Goal: Transaction & Acquisition: Purchase product/service

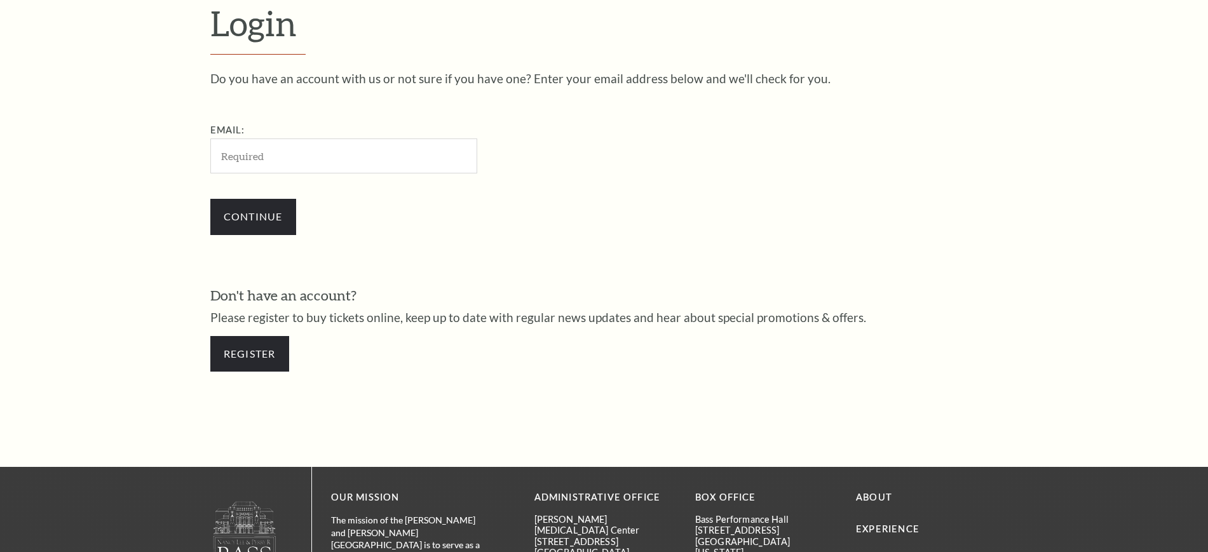
scroll to position [425, 0]
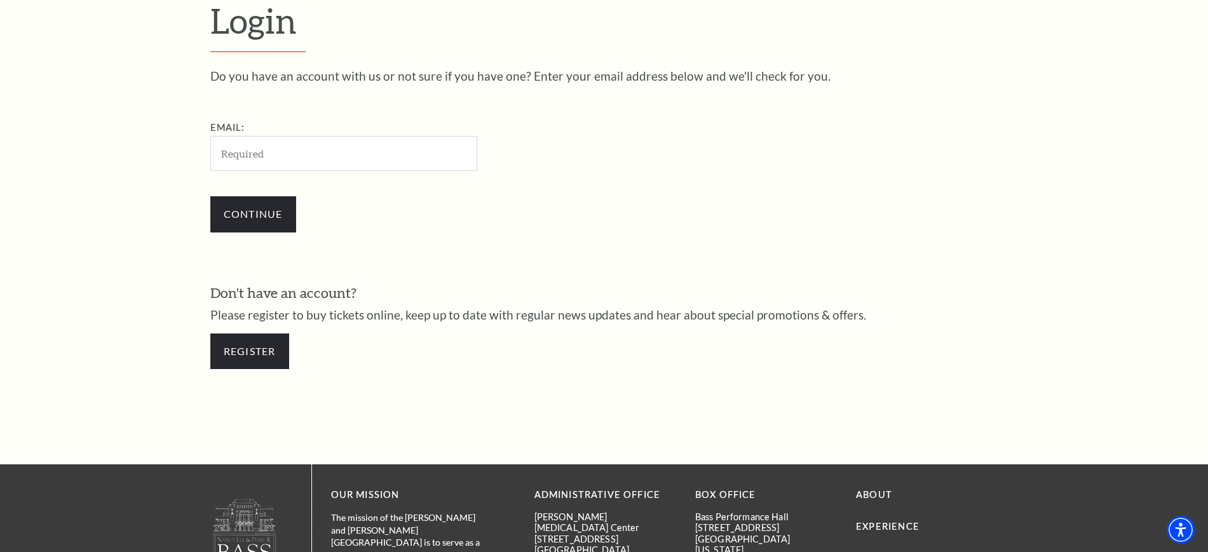
click at [376, 149] on input "Email:" at bounding box center [343, 153] width 267 height 35
type input "k.knight@tcu.edu"
click at [273, 224] on input "Continue" at bounding box center [253, 214] width 86 height 36
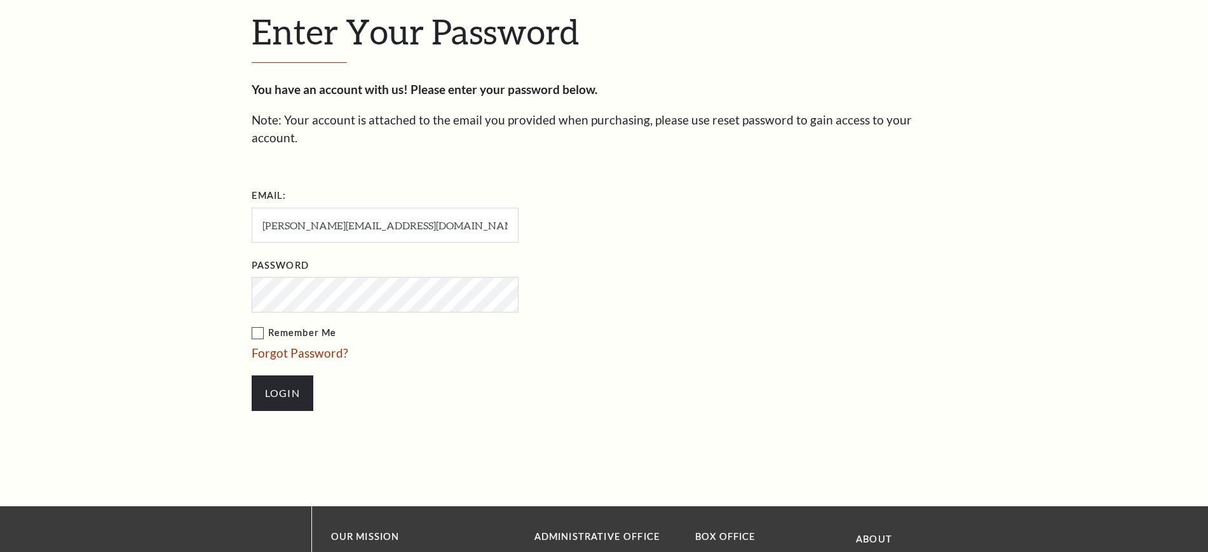
scroll to position [437, 0]
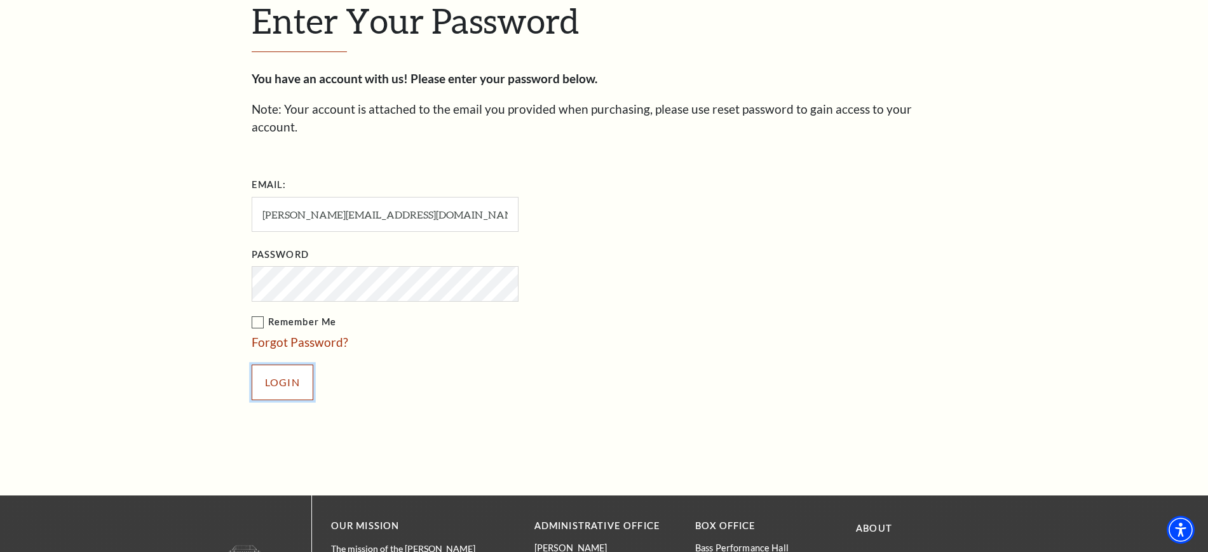
click at [292, 369] on input "Login" at bounding box center [283, 383] width 62 height 36
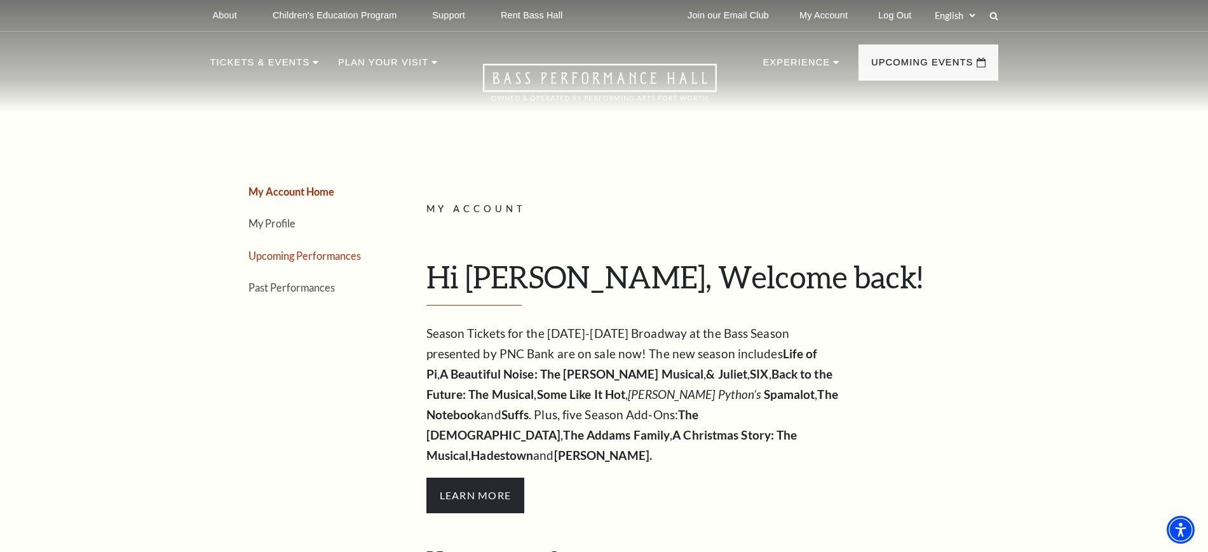
click at [351, 254] on link "Upcoming Performances" at bounding box center [304, 256] width 112 height 12
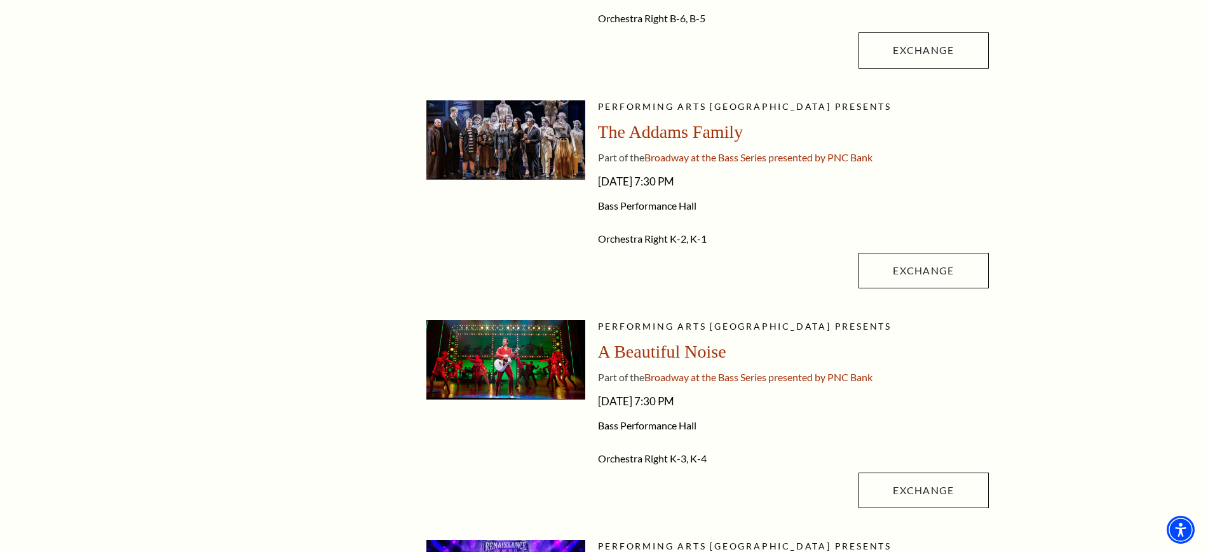
scroll to position [966, 0]
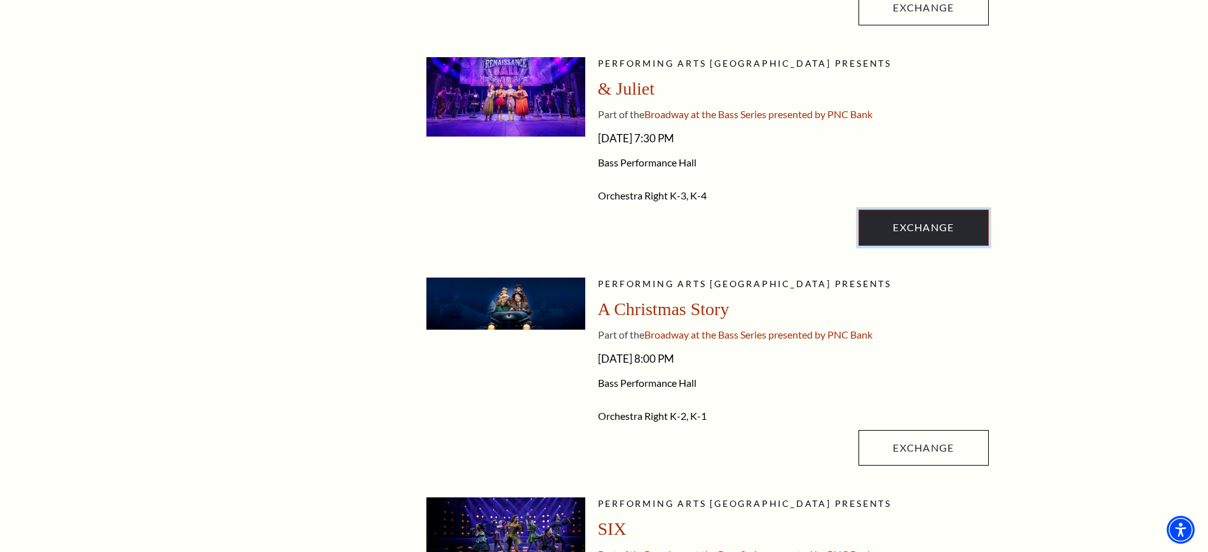
click at [964, 236] on link "Exchange" at bounding box center [924, 228] width 130 height 36
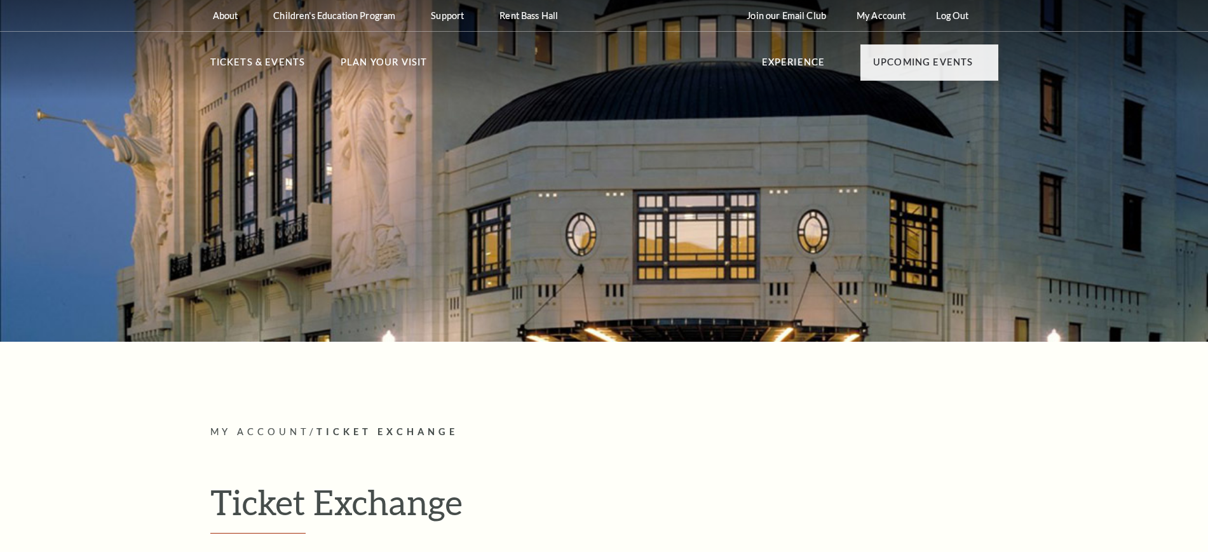
radio input "true"
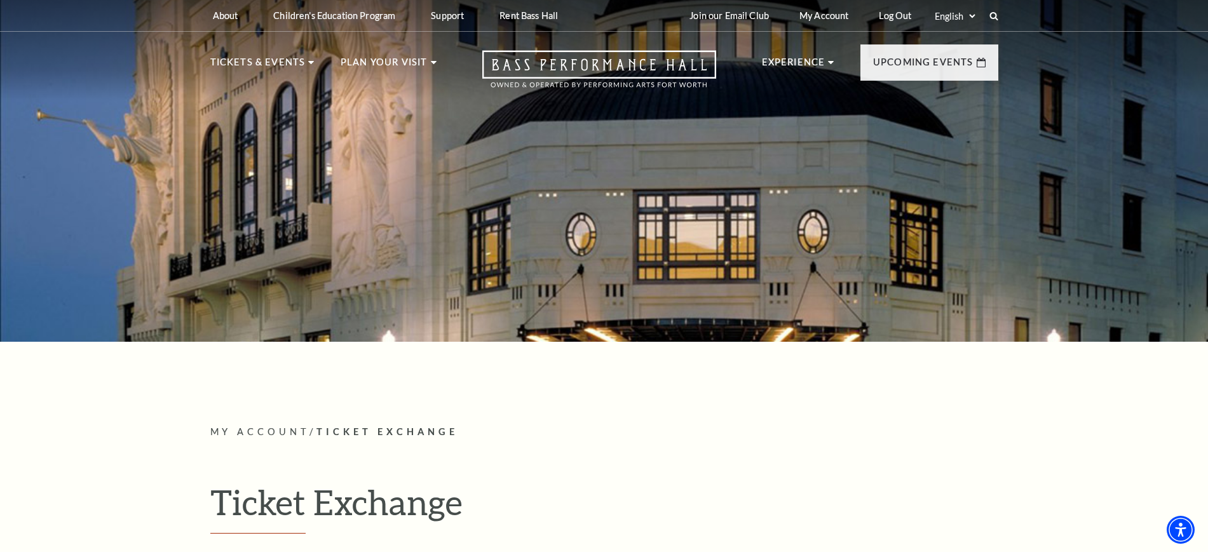
scroll to position [483, 0]
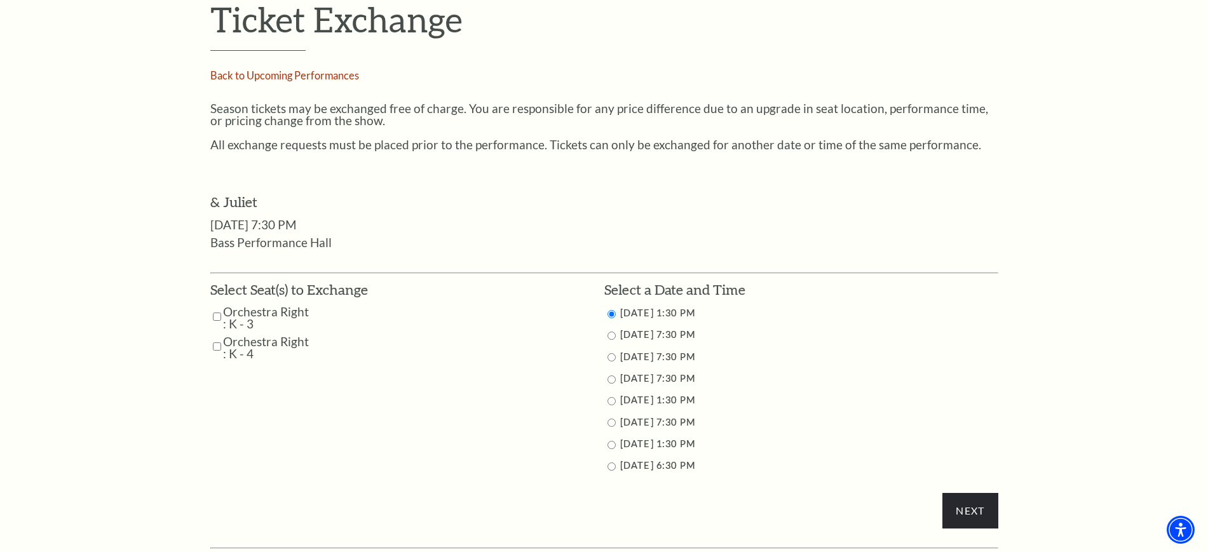
click at [219, 318] on input "Orchestra Right : K - 3" at bounding box center [217, 317] width 8 height 22
checkbox input "true"
click at [212, 346] on td "Orchestra Right : K - 4" at bounding box center [289, 348] width 158 height 24
click at [215, 346] on input "Orchestra Right : K - 4" at bounding box center [217, 347] width 8 height 22
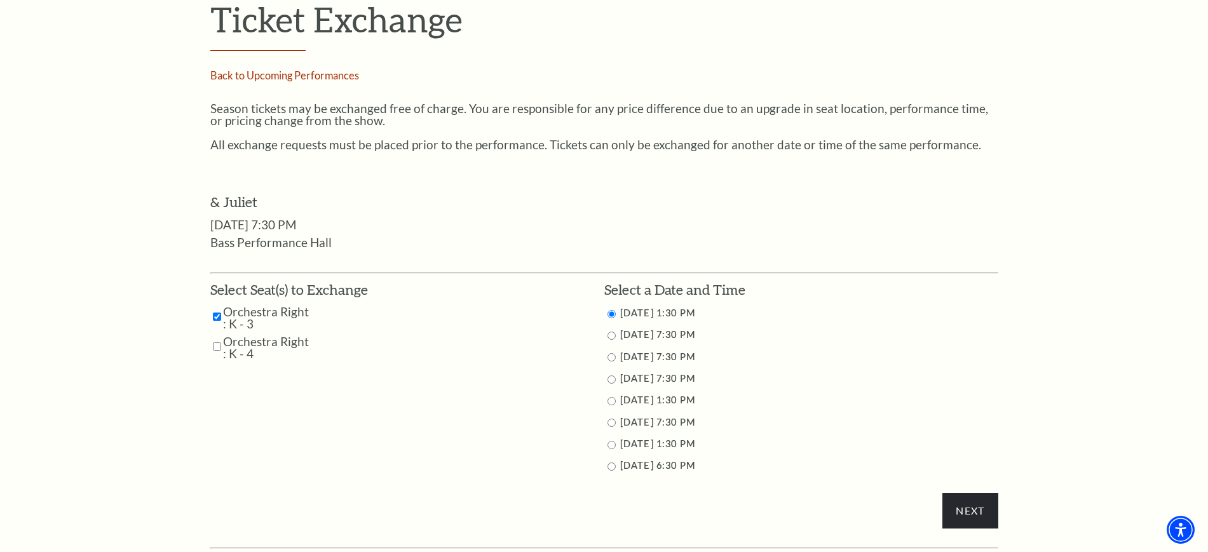
checkbox input "true"
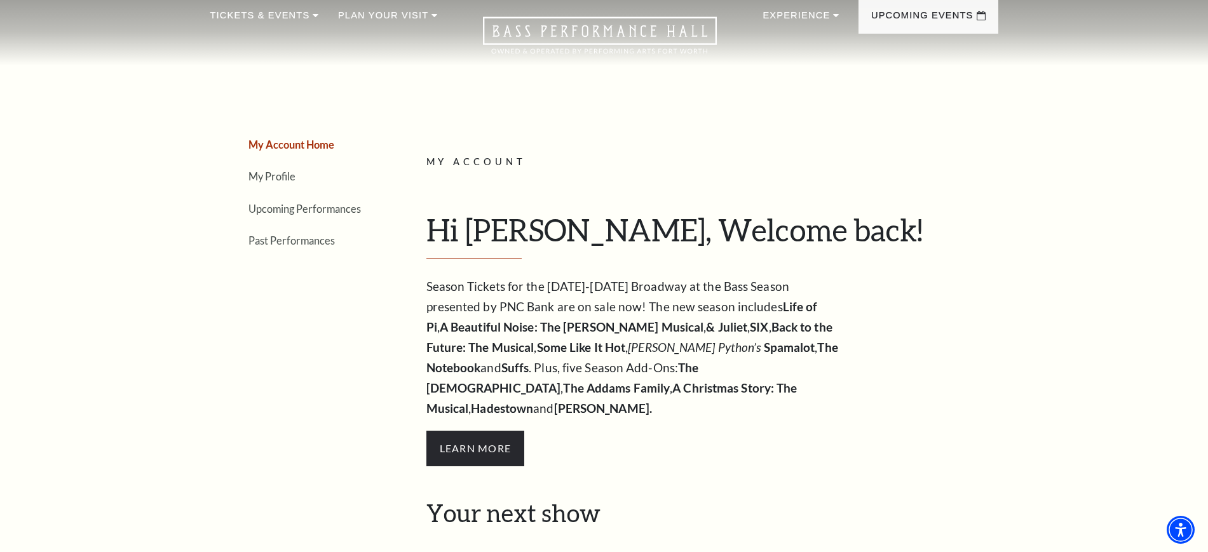
scroll to position [46, 0]
click at [298, 215] on li "Upcoming Performances" at bounding box center [313, 209] width 130 height 18
click at [309, 211] on link "Upcoming Performances" at bounding box center [304, 209] width 112 height 12
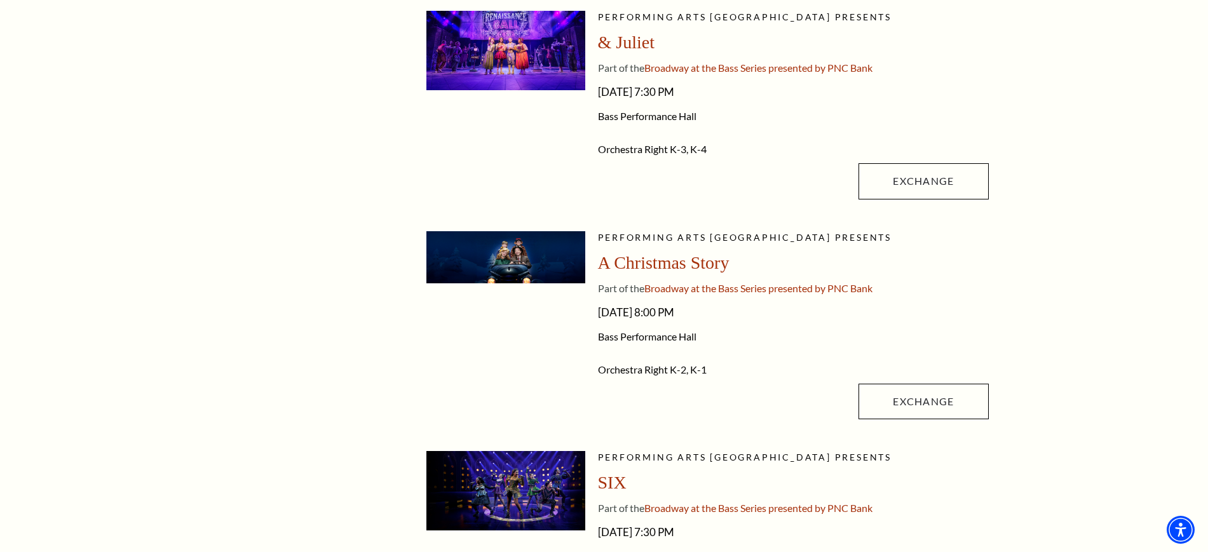
scroll to position [529, 0]
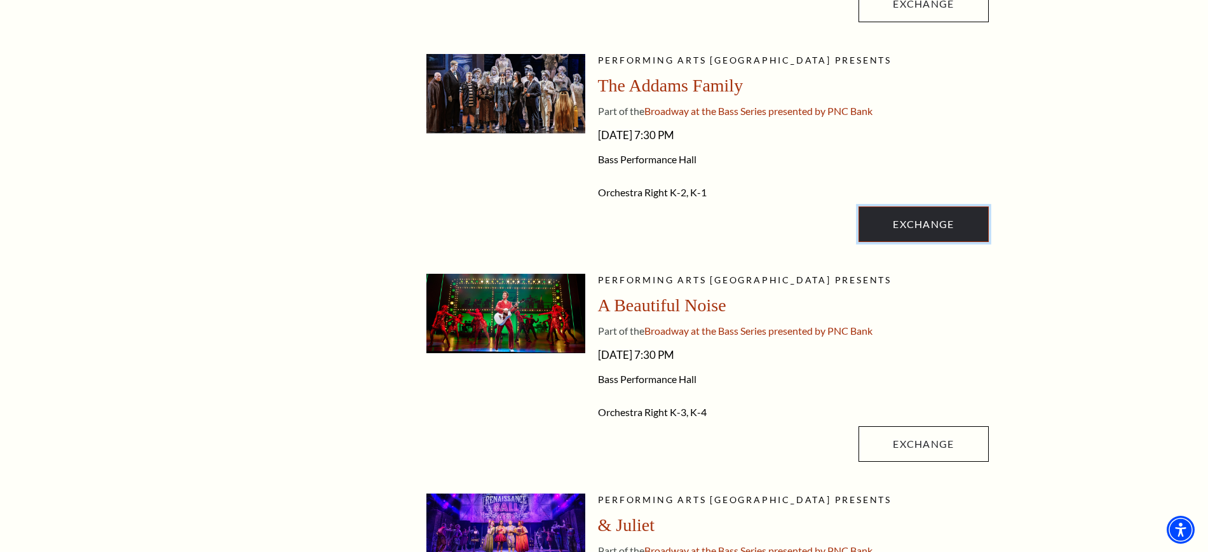
click at [961, 239] on link "Exchange" at bounding box center [924, 225] width 130 height 36
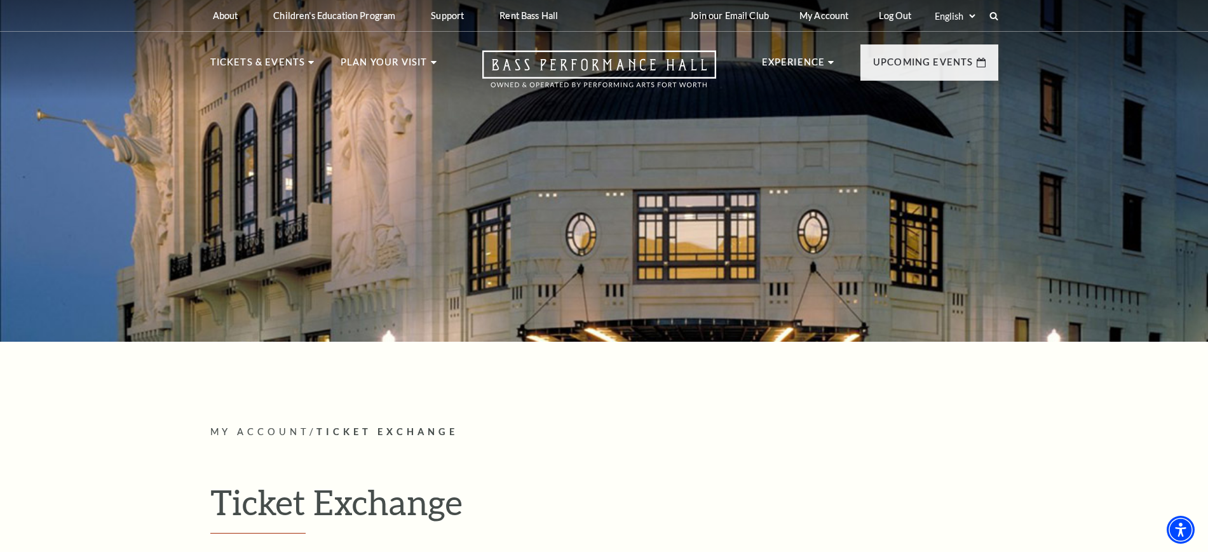
scroll to position [483, 0]
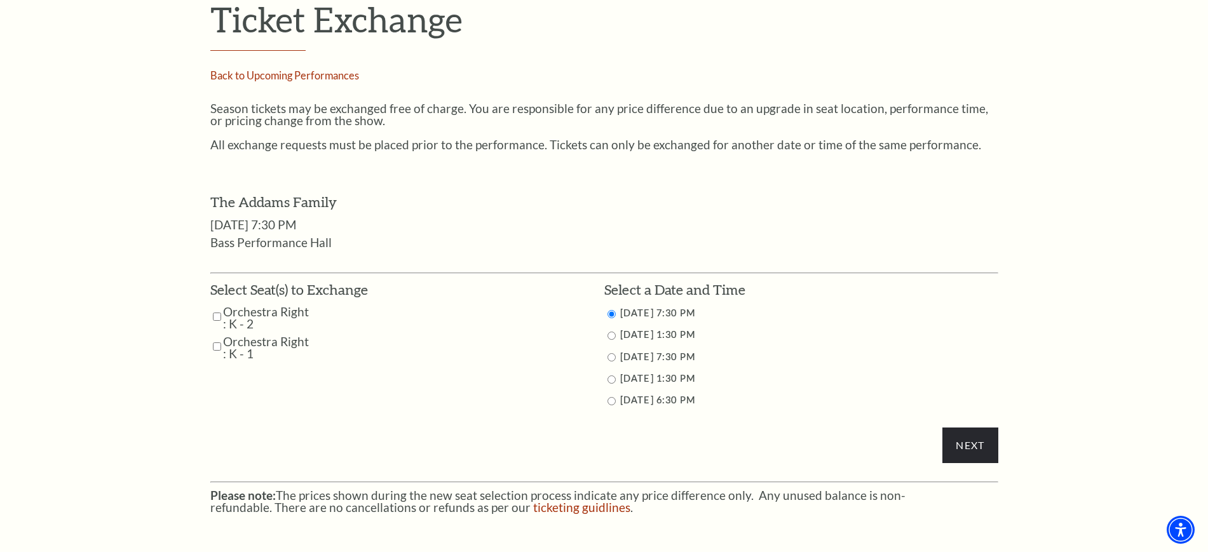
click at [609, 401] on input "10/26/2025 6:30 PM" at bounding box center [612, 401] width 8 height 8
radio input "true"
click at [213, 320] on input "Orchestra Right : K - 2" at bounding box center [217, 317] width 8 height 22
checkbox input "true"
click at [216, 346] on input "Orchestra Right : K - 1" at bounding box center [217, 347] width 8 height 22
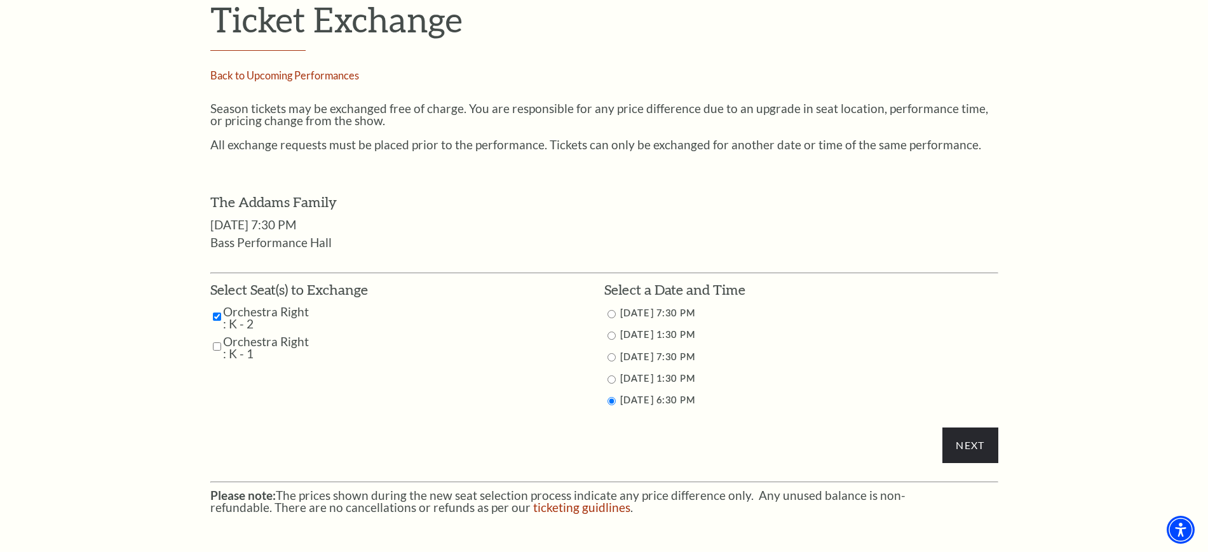
checkbox input "true"
click at [969, 442] on input "Next" at bounding box center [970, 446] width 55 height 36
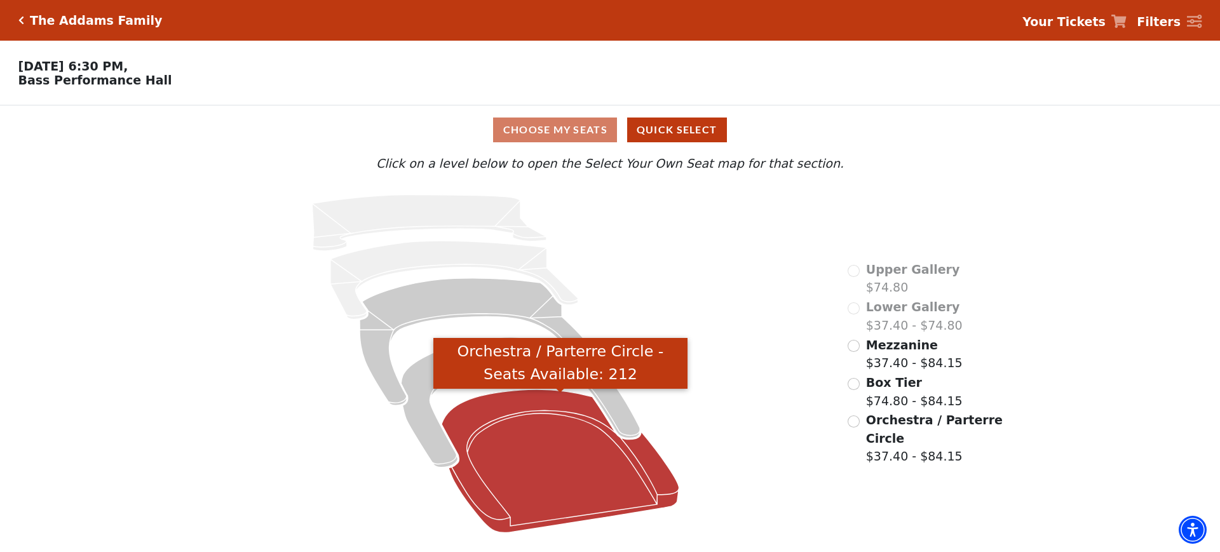
click at [562, 503] on icon "Orchestra / Parterre Circle - Seats Available: 212" at bounding box center [561, 461] width 238 height 143
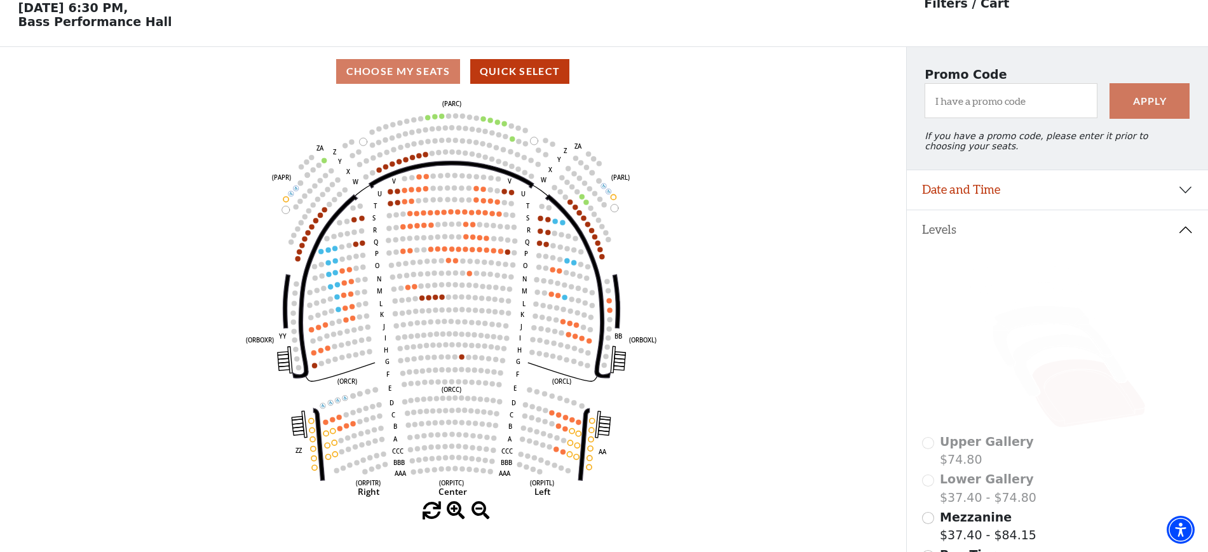
scroll to position [58, 0]
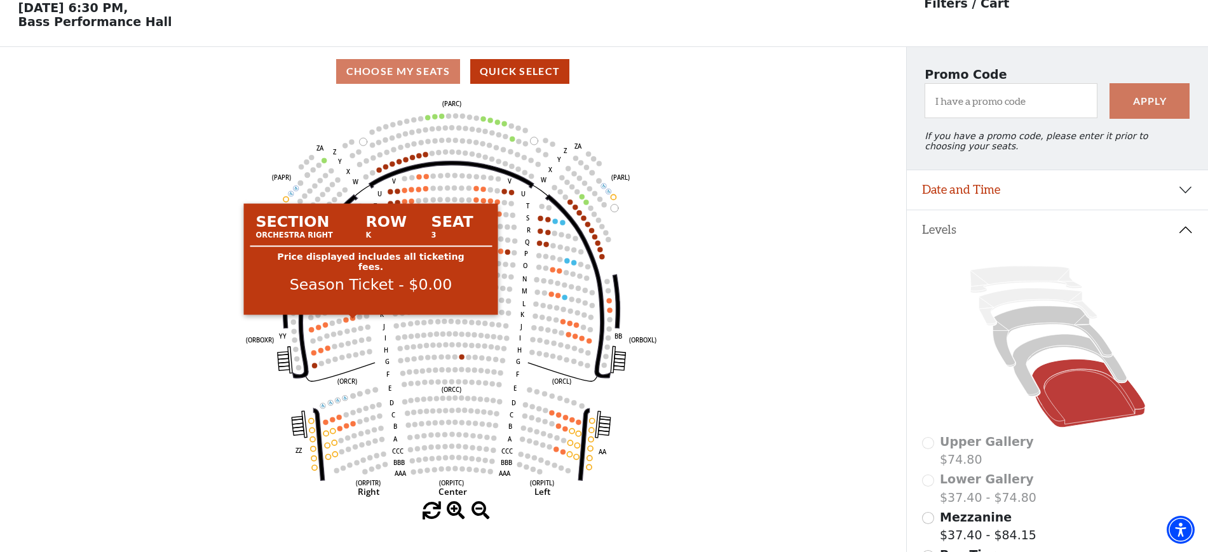
click at [352, 321] on circle at bounding box center [352, 318] width 5 height 5
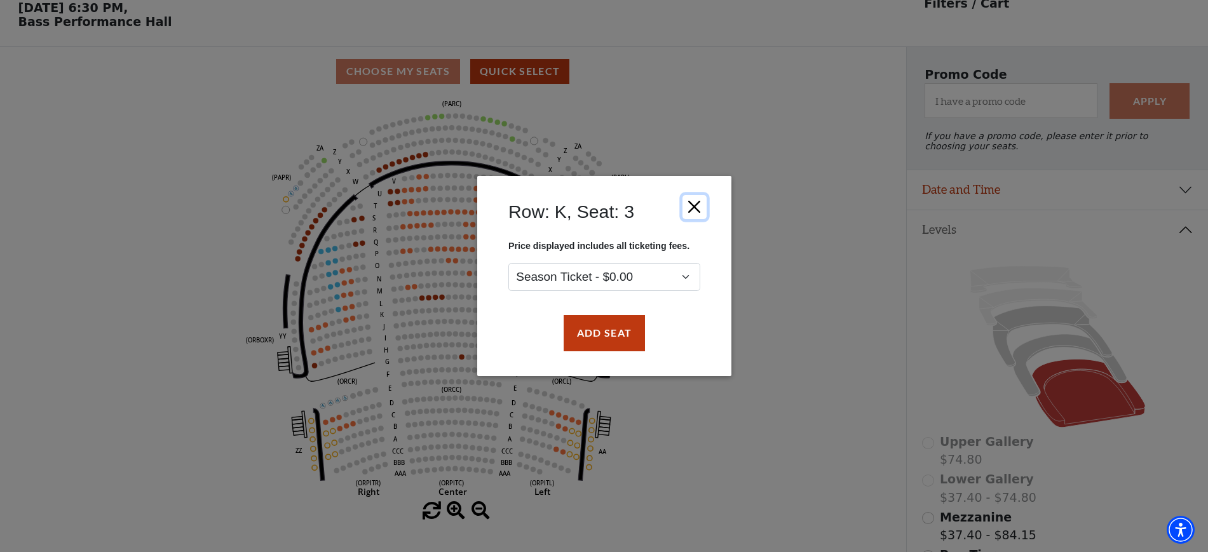
click at [695, 212] on button "Close" at bounding box center [694, 207] width 24 height 24
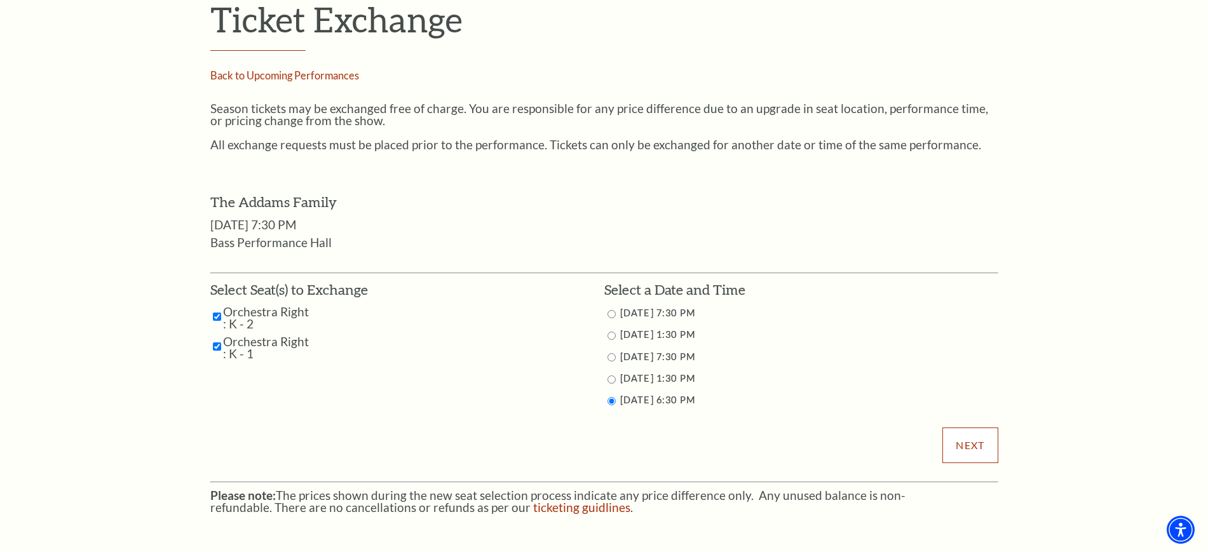
click at [966, 437] on input "Next" at bounding box center [970, 446] width 55 height 36
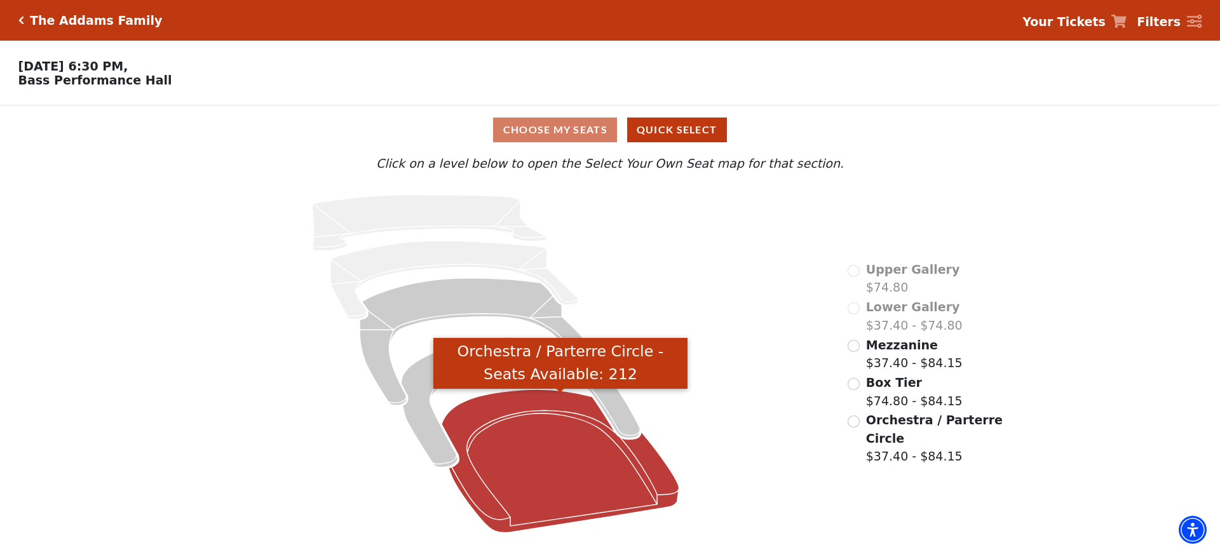
click at [583, 467] on icon "Orchestra / Parterre Circle - Seats Available: 212" at bounding box center [561, 461] width 238 height 143
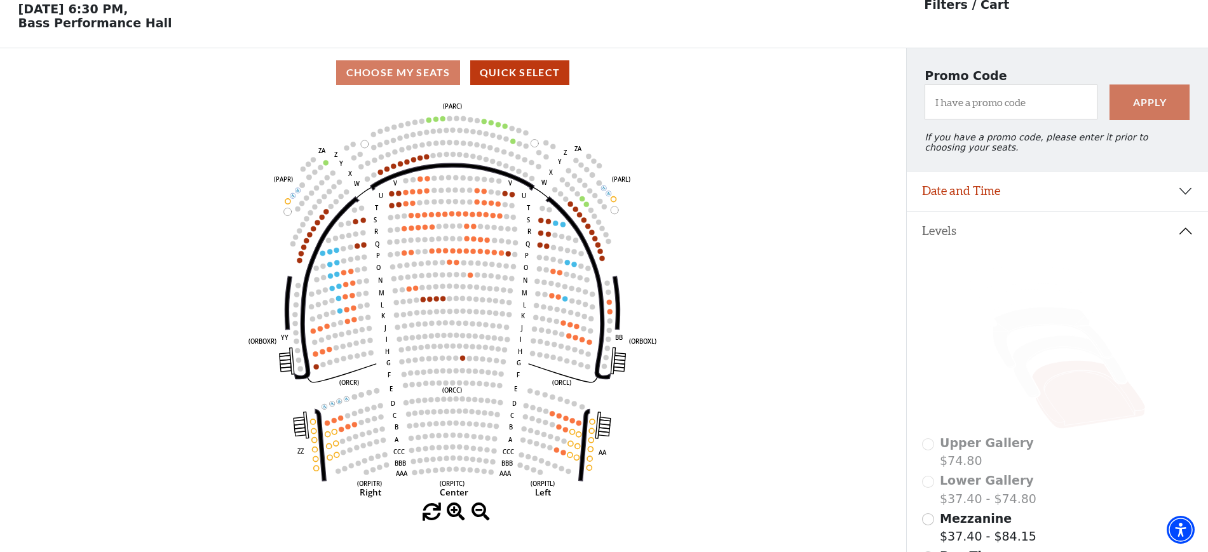
scroll to position [58, 0]
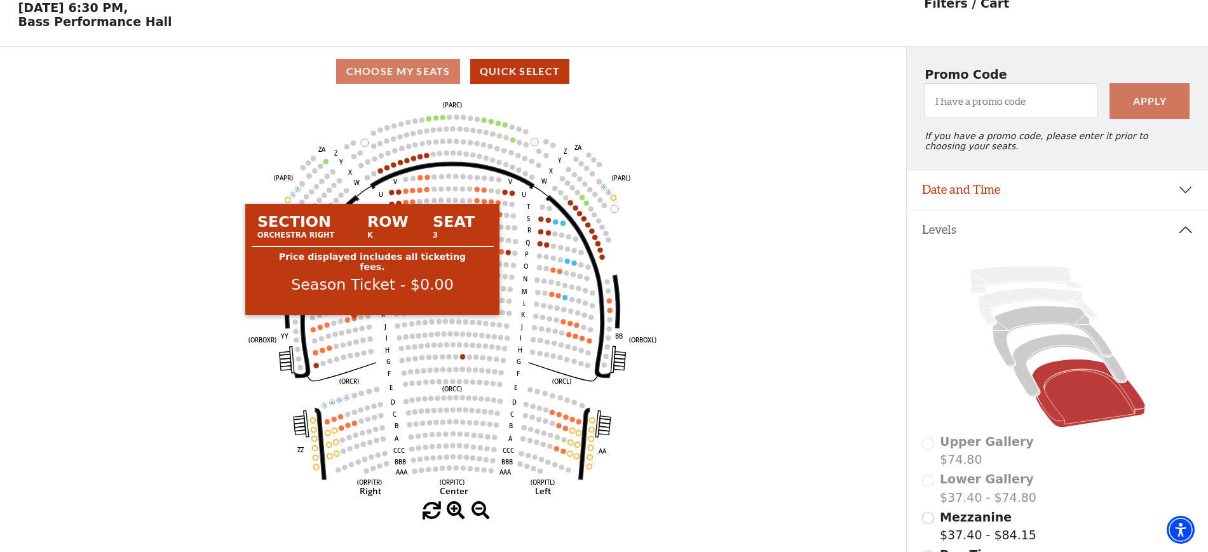
click at [355, 321] on circle at bounding box center [354, 318] width 5 height 5
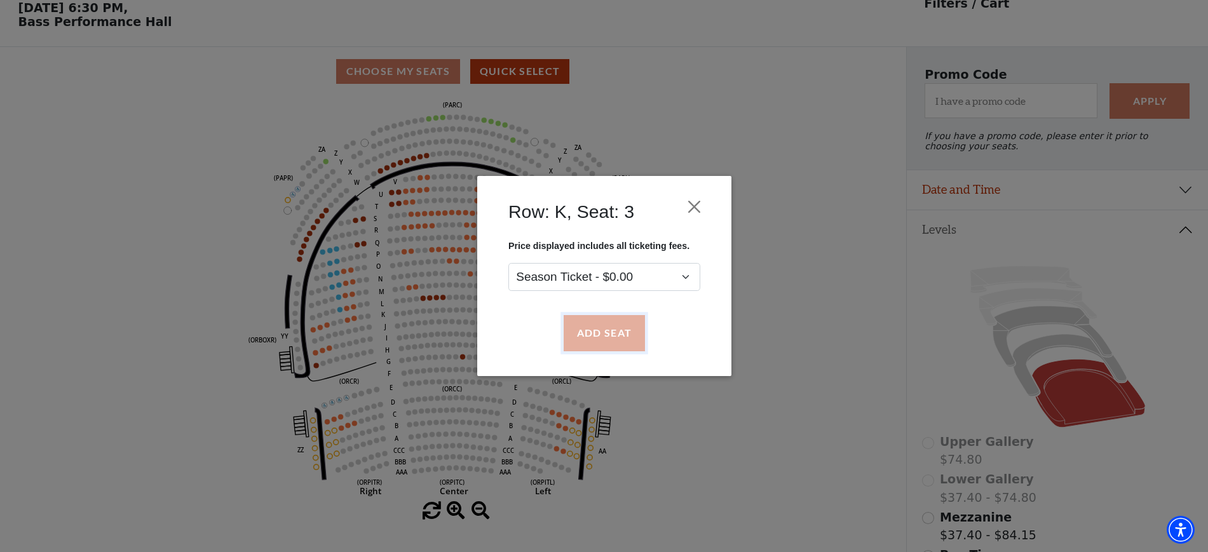
click at [613, 343] on button "Add Seat" at bounding box center [603, 334] width 81 height 36
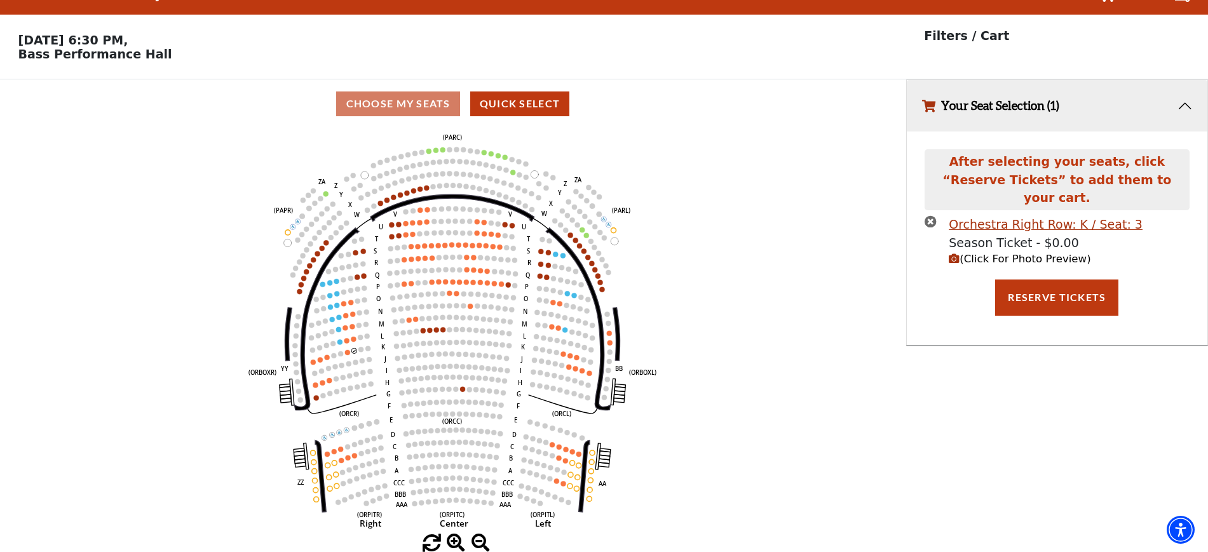
scroll to position [0, 0]
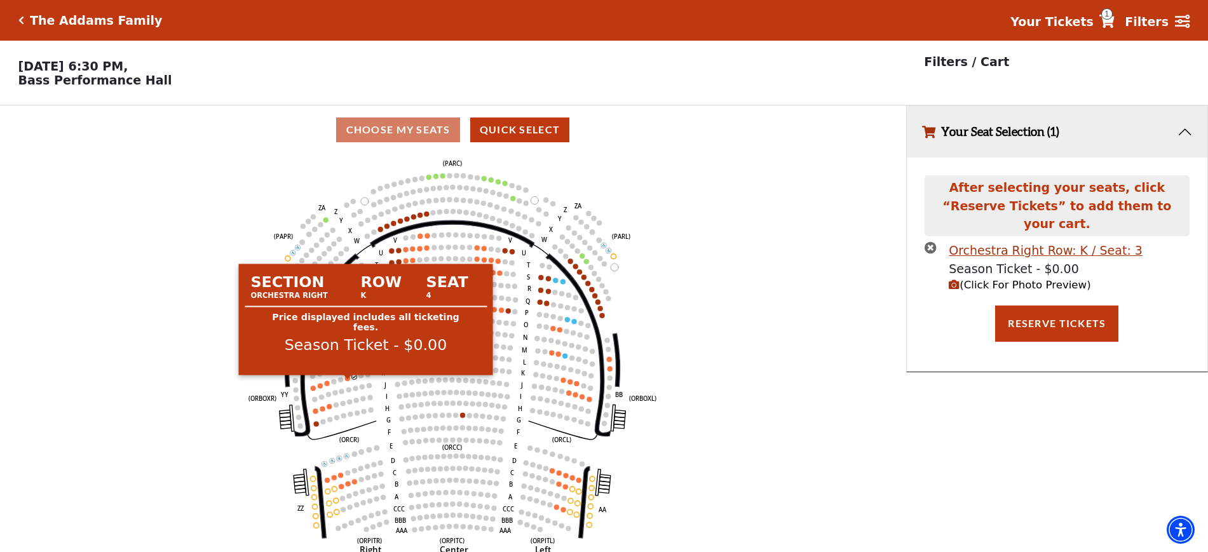
click at [347, 381] on circle at bounding box center [347, 378] width 5 height 5
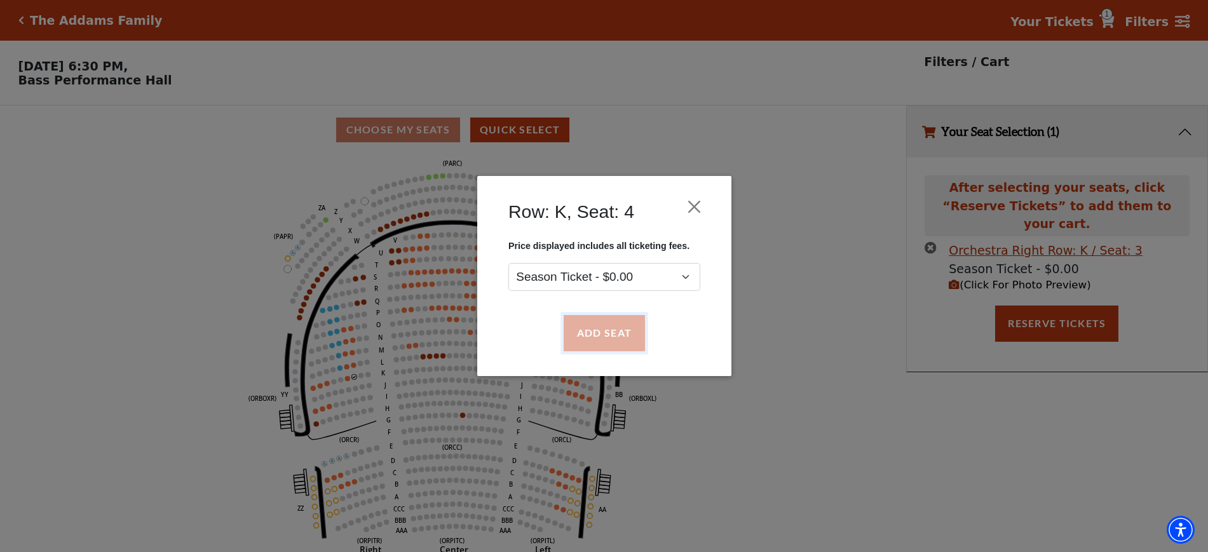
click at [615, 327] on button "Add Seat" at bounding box center [603, 334] width 81 height 36
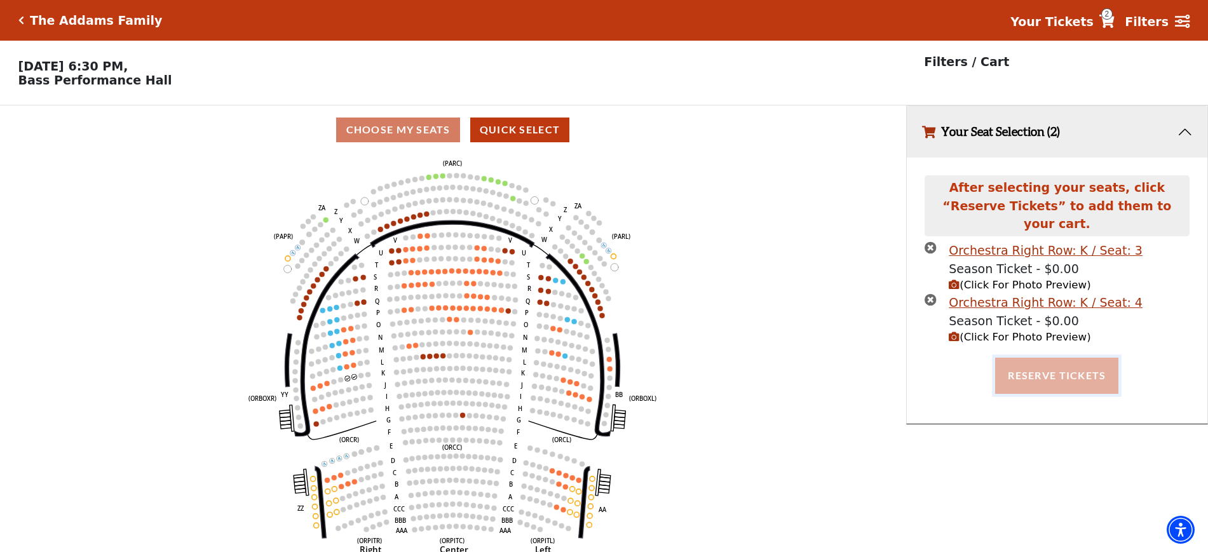
click at [1051, 371] on button "Reserve Tickets" at bounding box center [1056, 376] width 123 height 36
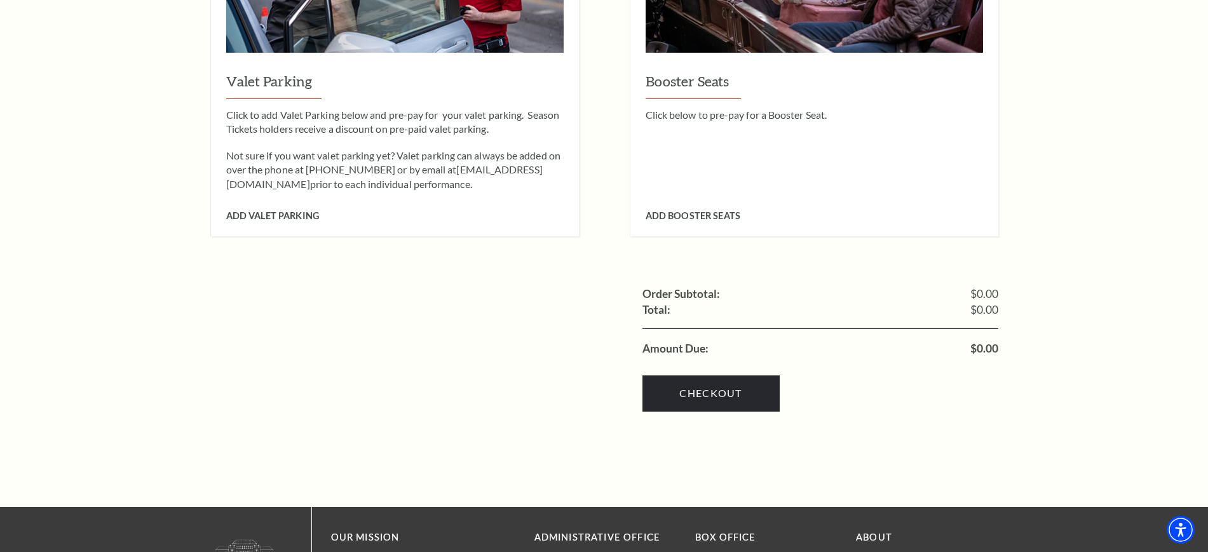
scroll to position [1239, 0]
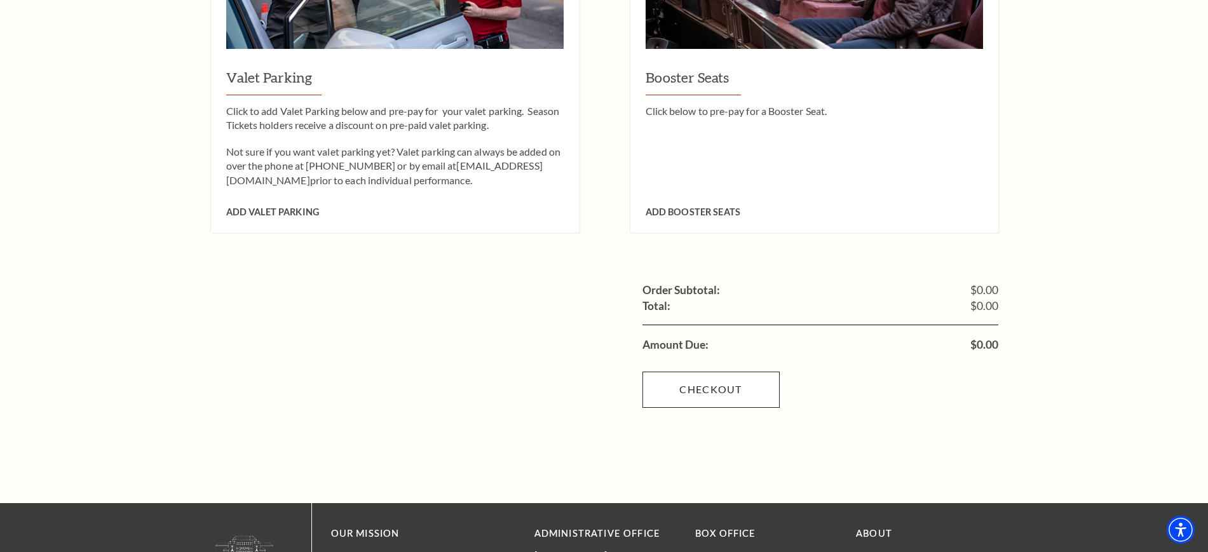
click at [728, 372] on link "Checkout" at bounding box center [711, 390] width 137 height 36
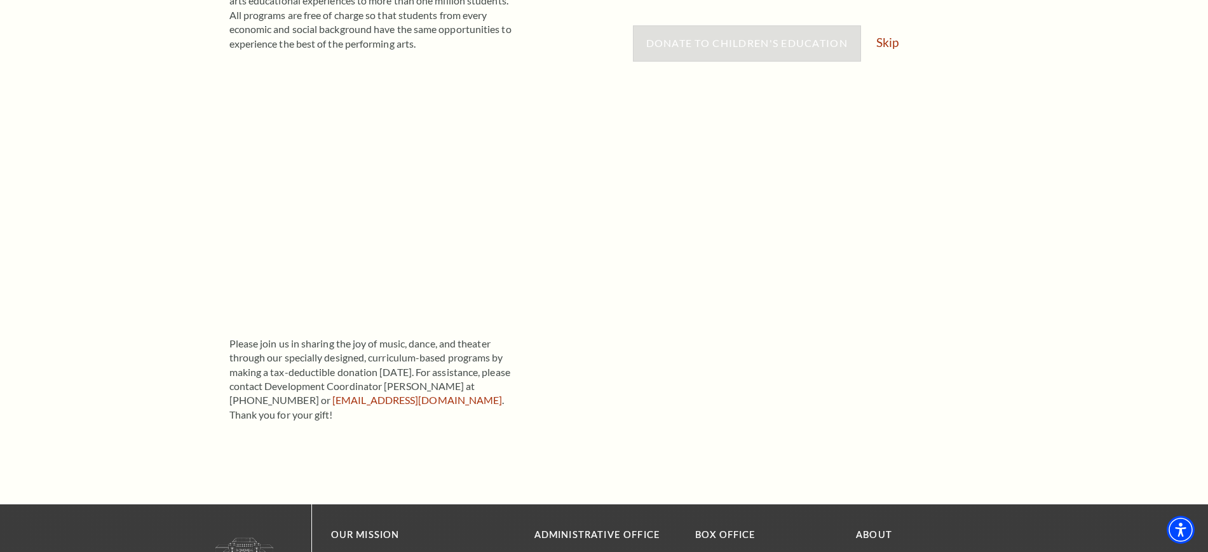
scroll to position [392, 0]
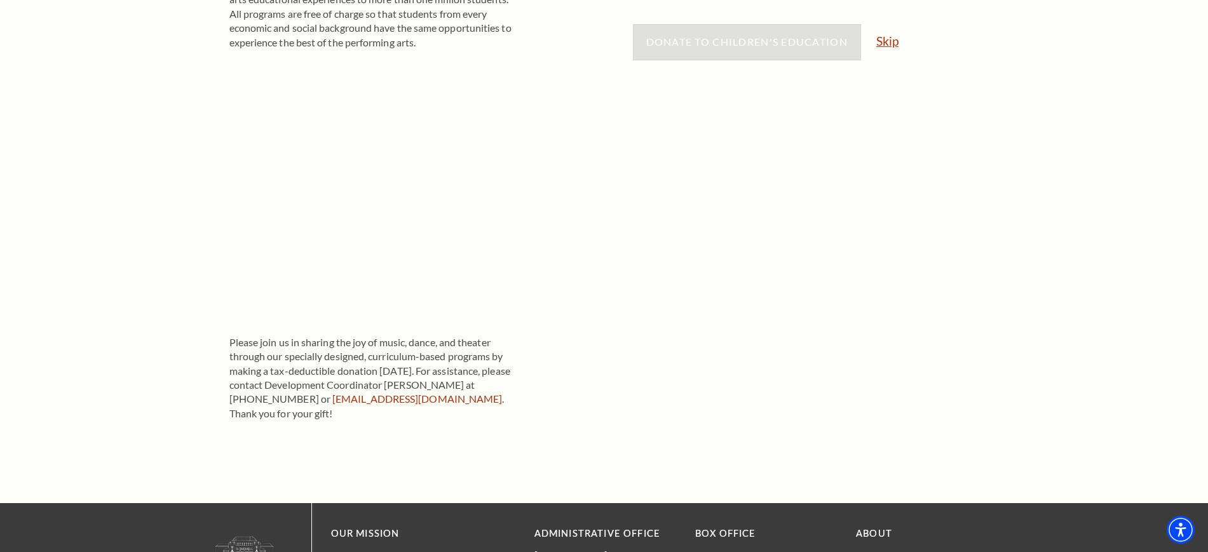
click at [892, 38] on link "Skip" at bounding box center [887, 41] width 22 height 12
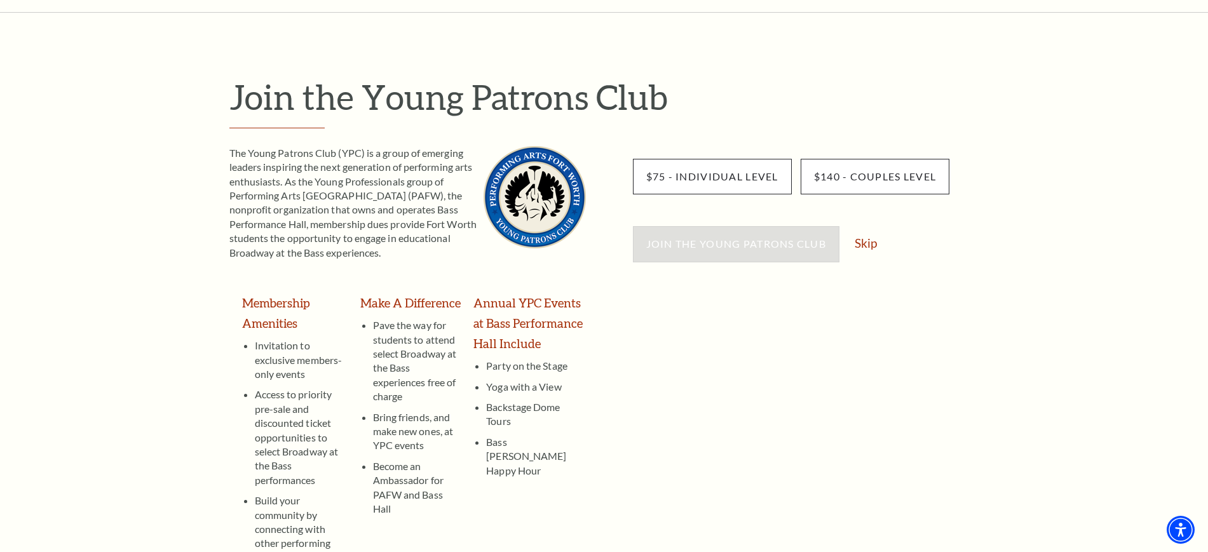
scroll to position [62, 0]
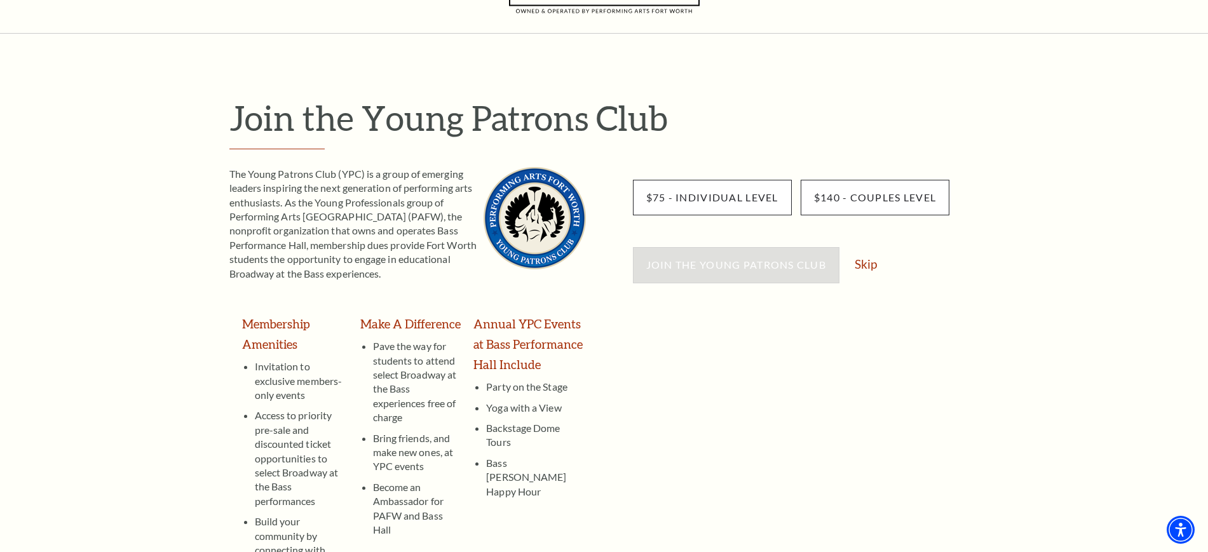
click at [1002, 333] on div "Join the Young Patrons Club The Young Patrons Club (YPC) is a group of emerging…" at bounding box center [604, 360] width 813 height 527
click at [869, 265] on link "Skip" at bounding box center [866, 264] width 22 height 12
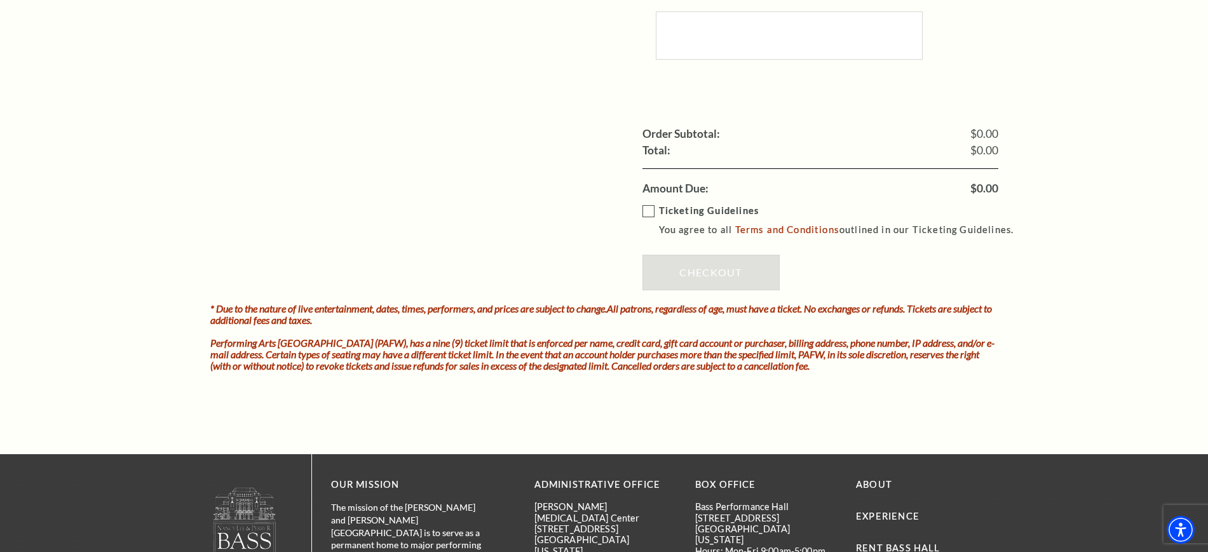
scroll to position [1190, 0]
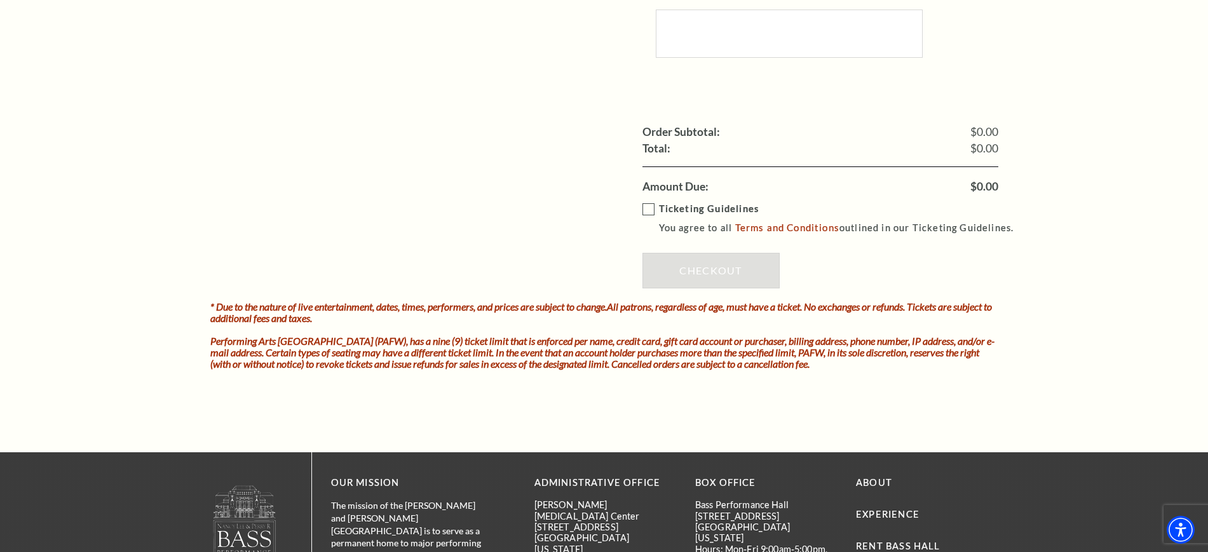
click at [648, 201] on label "Ticketing Guidelines You agree to all Terms and Conditions outlined in our Tick…" at bounding box center [834, 218] width 383 height 35
click at [0, 0] on input "Ticketing Guidelines You agree to all Terms and Conditions outlined in our Tick…" at bounding box center [0, 0] width 0 height 0
click at [729, 268] on link "Checkout" at bounding box center [711, 271] width 137 height 36
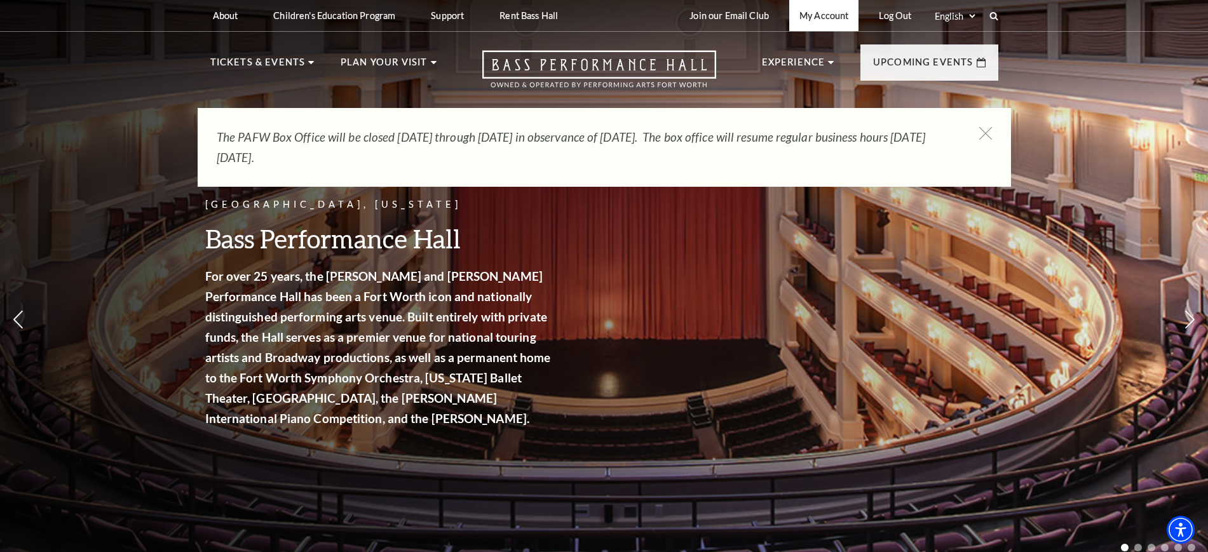
click at [834, 11] on link "My Account" at bounding box center [823, 15] width 69 height 31
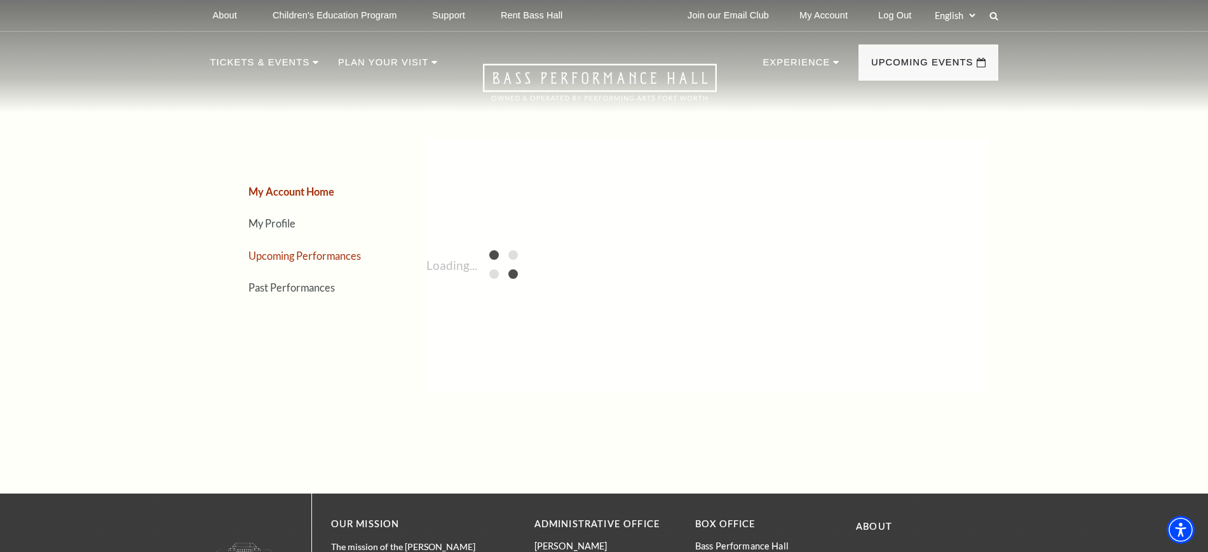
click at [289, 253] on link "Upcoming Performances" at bounding box center [304, 256] width 112 height 12
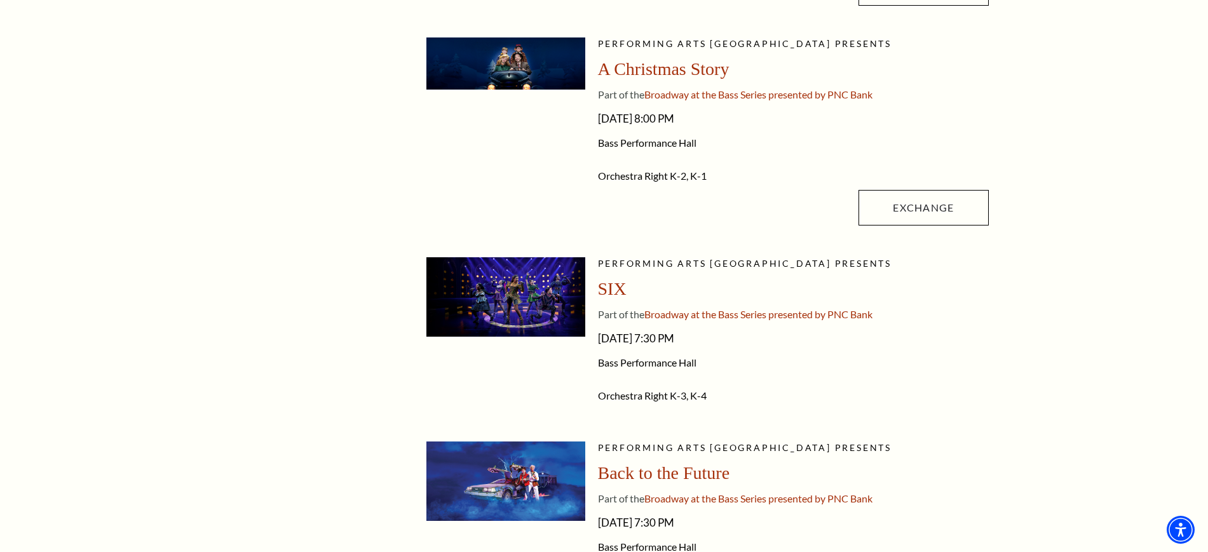
scroll to position [1227, 0]
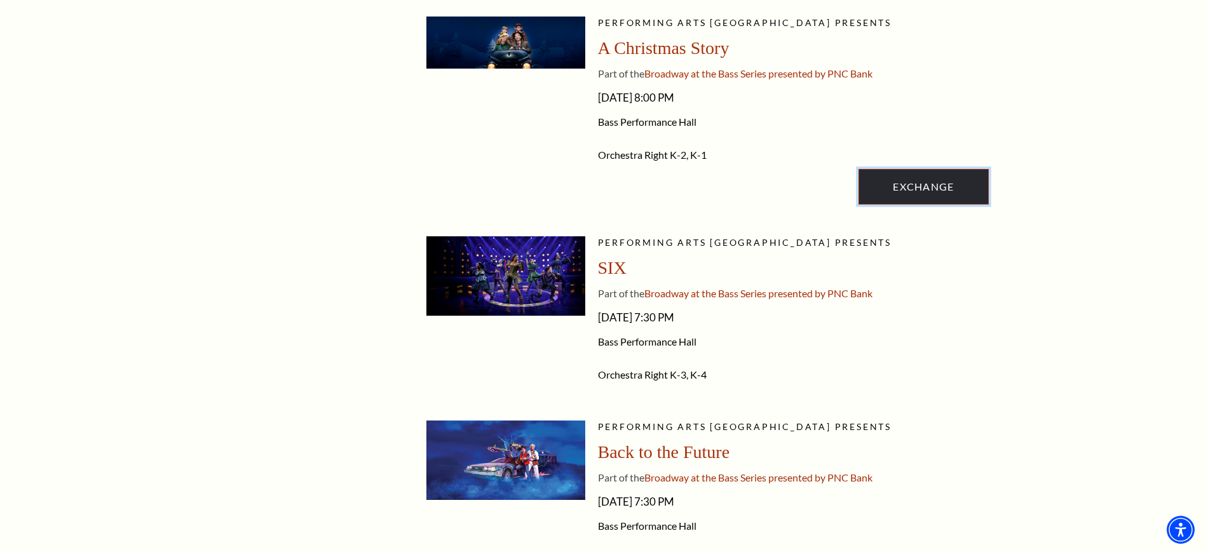
click at [951, 182] on link "Exchange" at bounding box center [924, 187] width 130 height 36
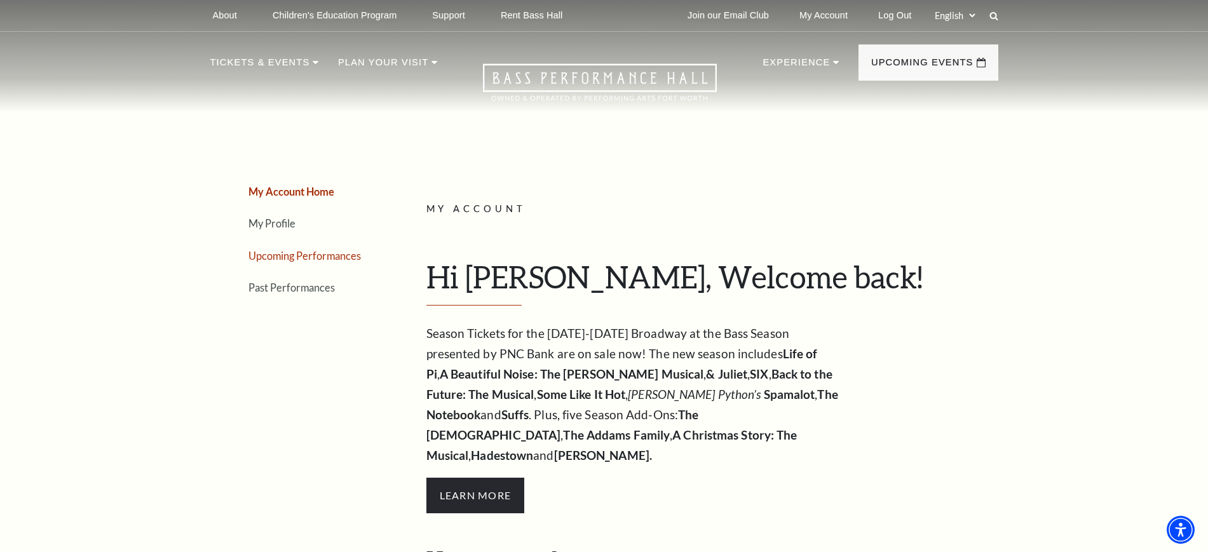
click at [323, 254] on link "Upcoming Performances" at bounding box center [304, 256] width 112 height 12
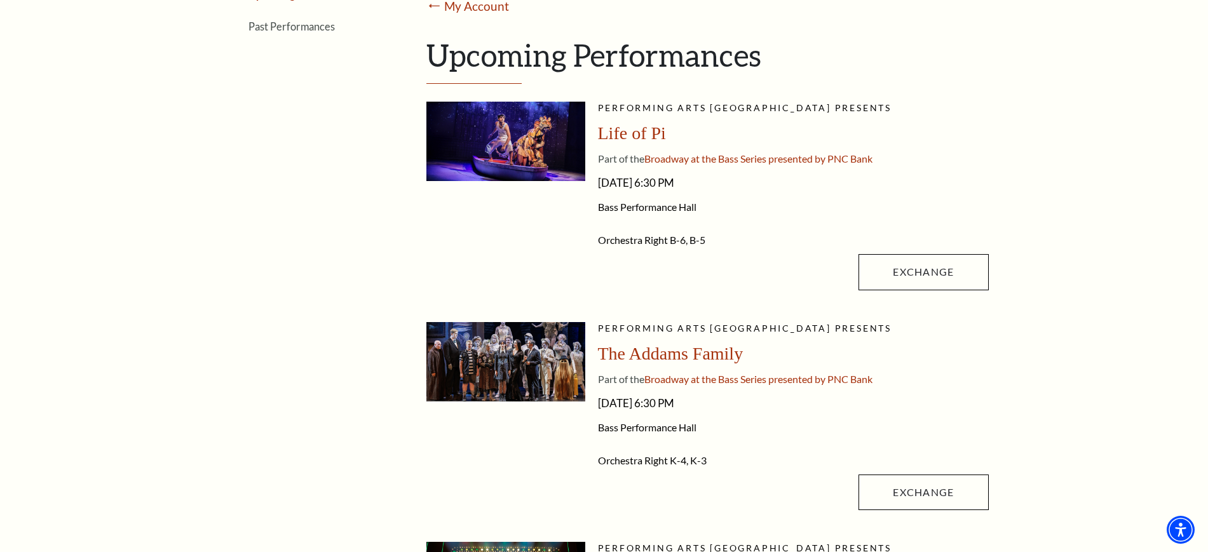
scroll to position [213, 0]
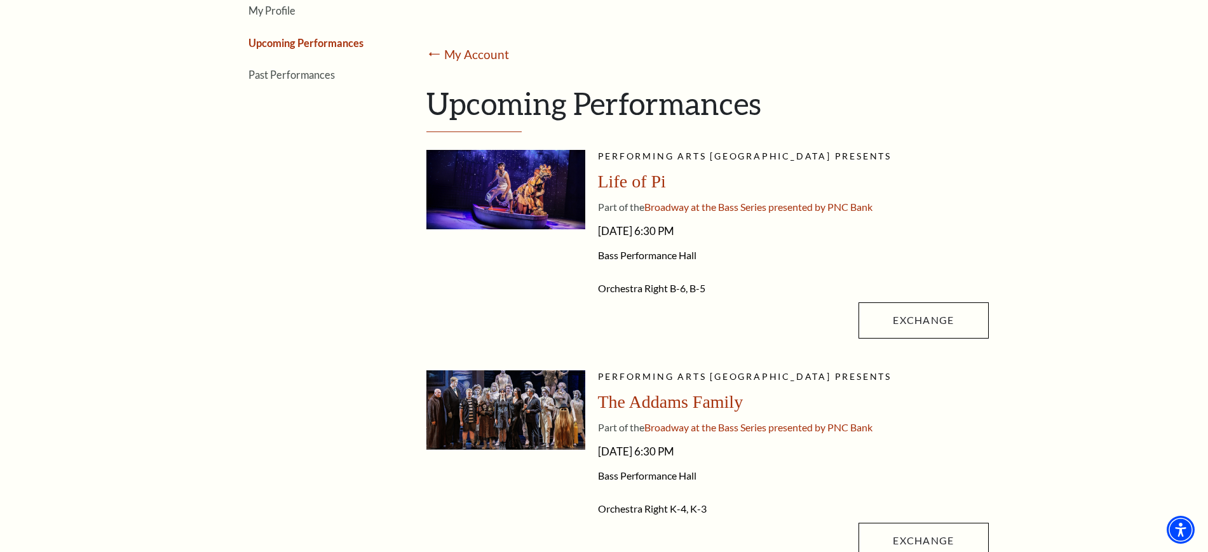
drag, startPoint x: 755, startPoint y: 277, endPoint x: 432, endPoint y: 175, distance: 339.3
copy ul "Performing Arts Fort Worth presents Life of Pi Part of the Broadway at the Bass…"
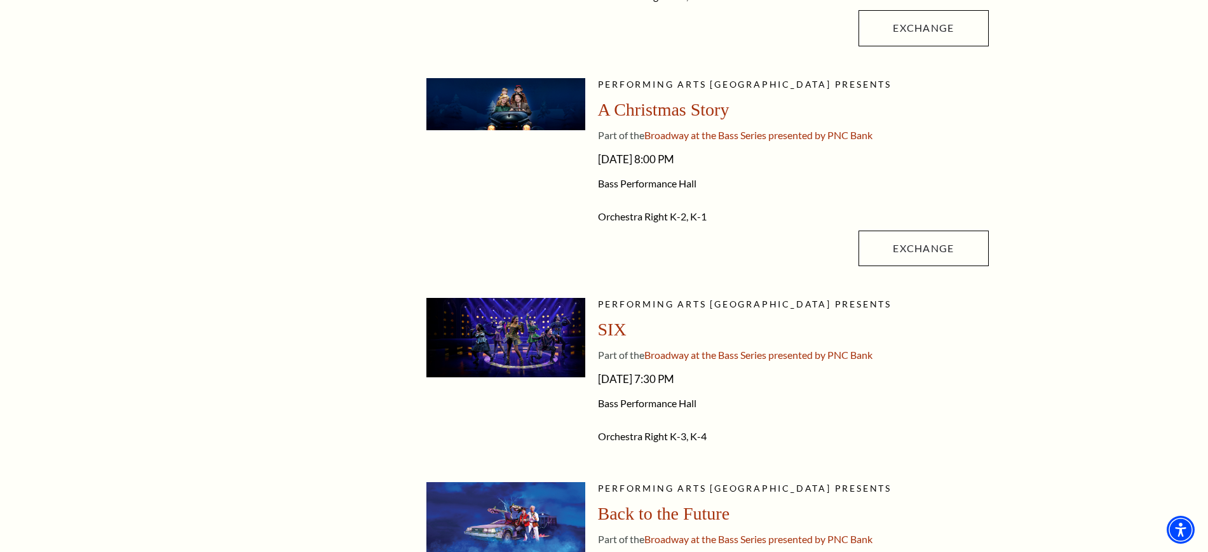
scroll to position [1187, 0]
